Goal: Manage account settings

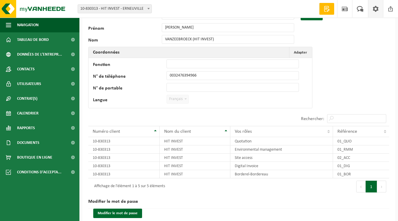
scroll to position [40, 0]
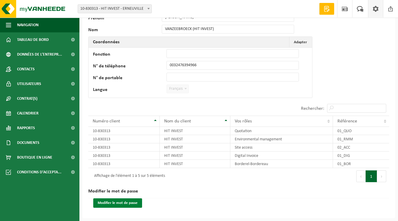
click at [131, 200] on button "Modifier le mot de passe" at bounding box center [117, 202] width 49 height 9
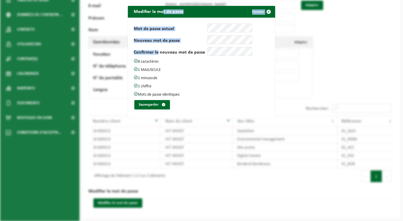
drag, startPoint x: 160, startPoint y: 14, endPoint x: 155, endPoint y: 55, distance: 41.9
click at [155, 55] on div "Modifier le mot de passe Fermer Mot de passe actuel Nouveau mot de passe Confir…" at bounding box center [201, 62] width 147 height 112
click at [265, 10] on span "submit" at bounding box center [269, 12] width 12 height 12
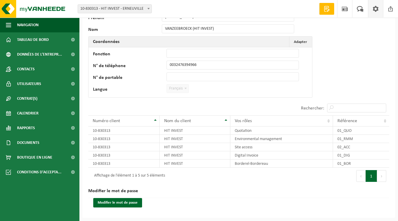
scroll to position [0, 0]
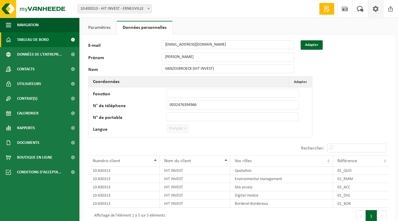
click at [74, 38] on span at bounding box center [72, 39] width 13 height 15
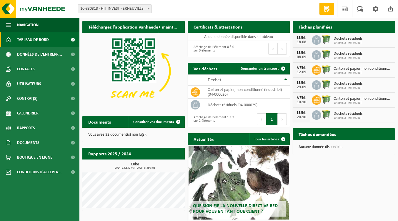
scroll to position [28, 0]
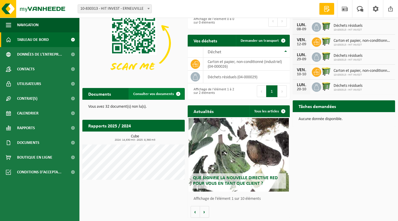
click at [180, 94] on span at bounding box center [178, 94] width 12 height 12
